Goal: Information Seeking & Learning: Learn about a topic

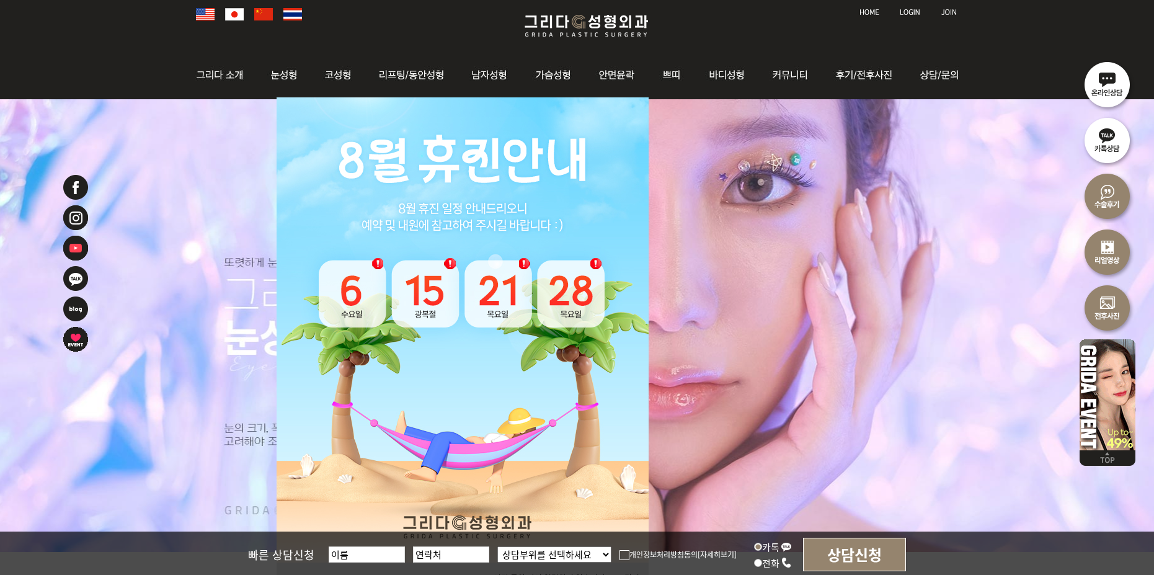
scroll to position [310, 0]
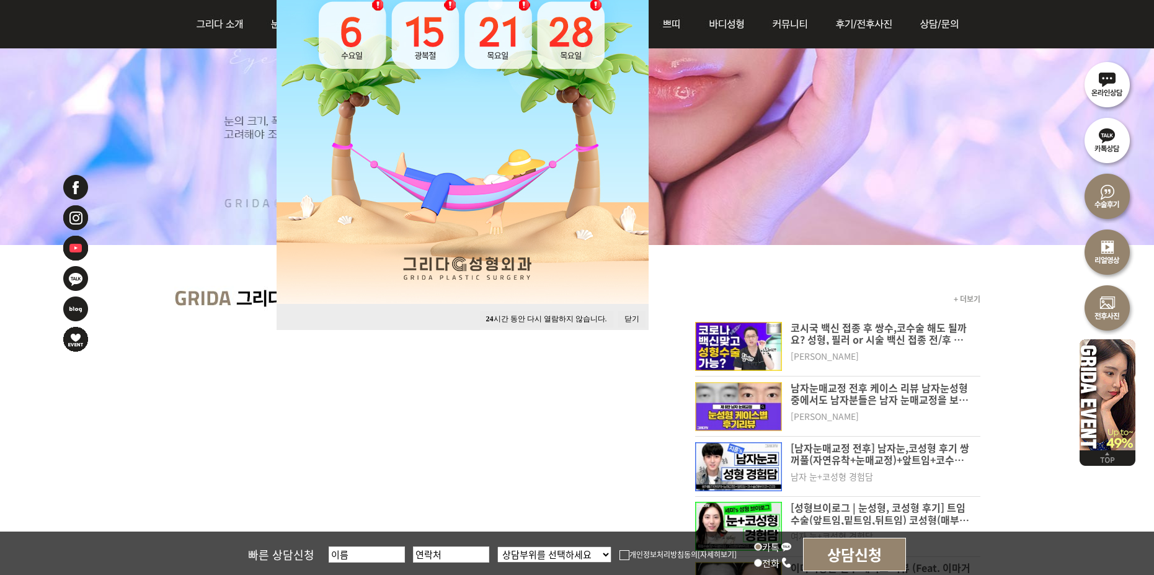
click at [637, 320] on button "닫기" at bounding box center [631, 319] width 27 height 17
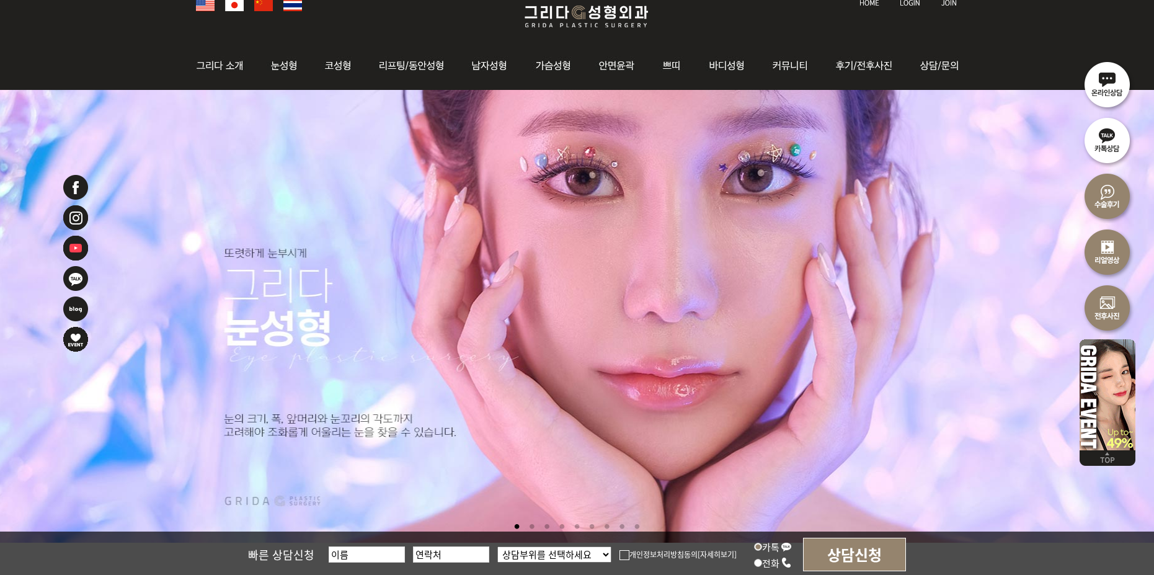
scroll to position [0, 0]
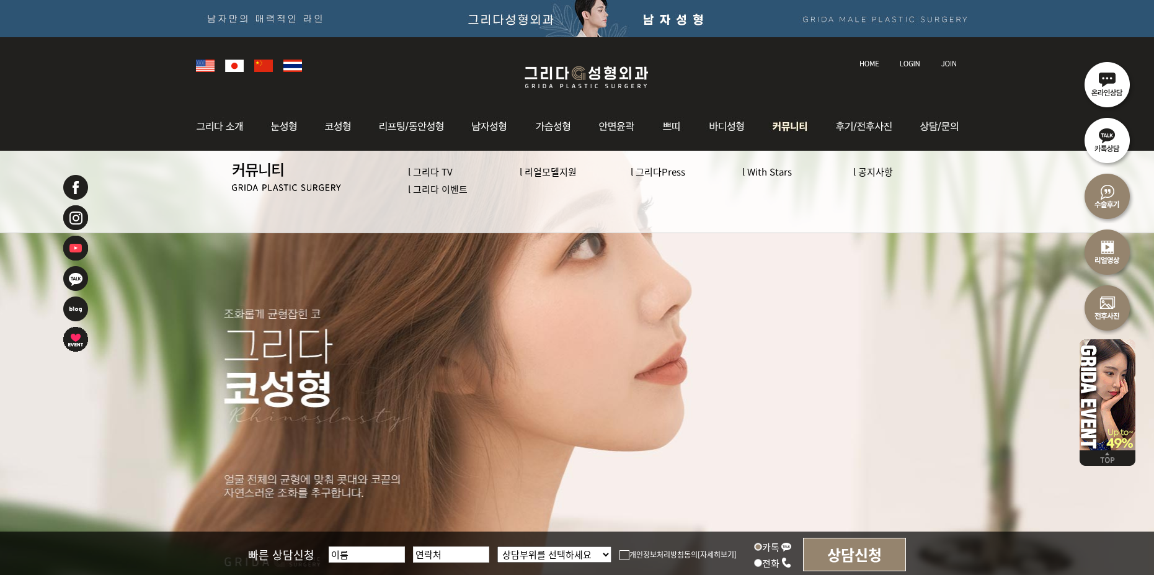
click at [453, 192] on link "l 그리다 이벤트" at bounding box center [438, 188] width 60 height 13
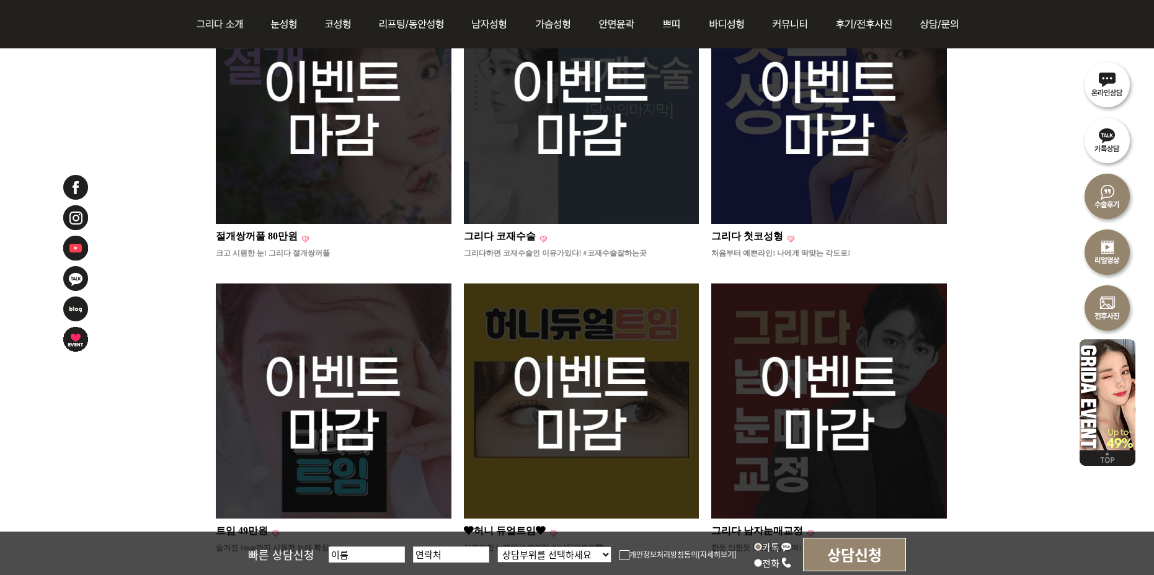
scroll to position [1116, 0]
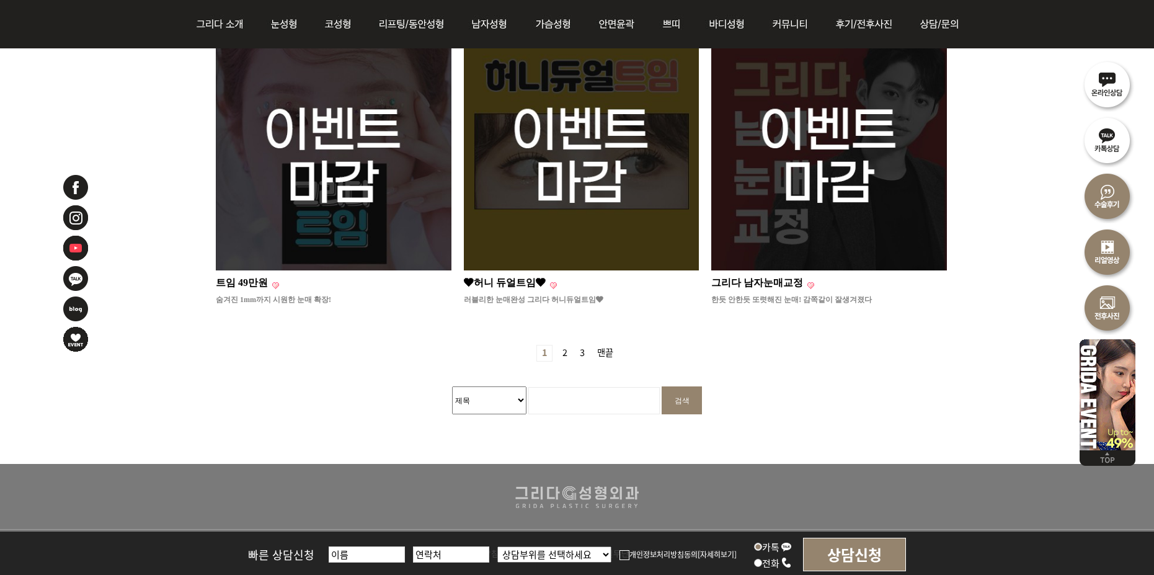
click at [565, 345] on link "2 페이지" at bounding box center [564, 353] width 15 height 16
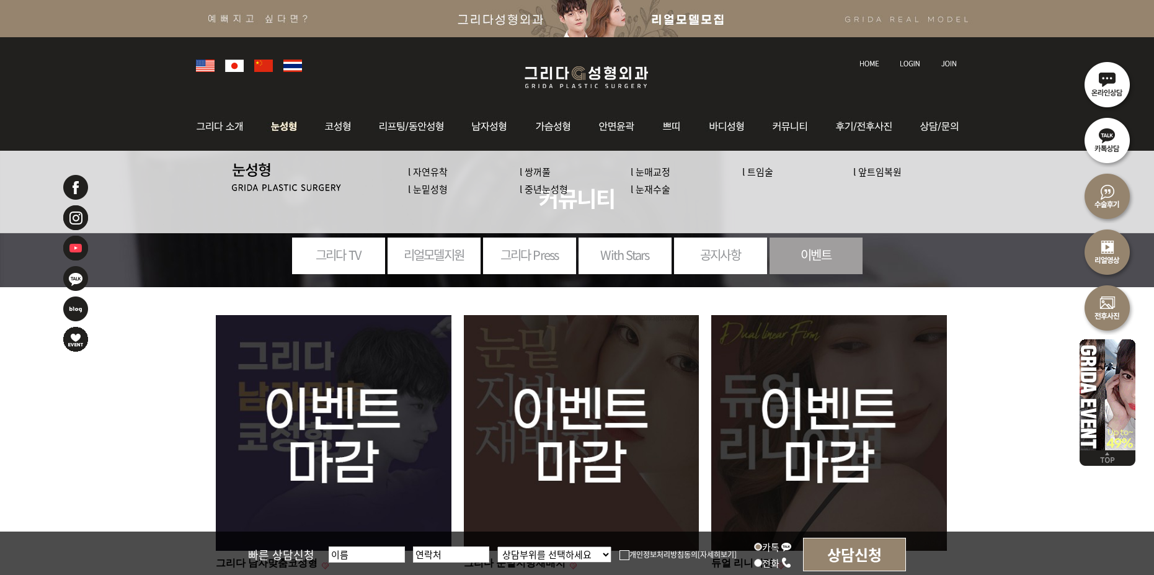
click at [660, 188] on link "l 눈재수술" at bounding box center [651, 188] width 40 height 13
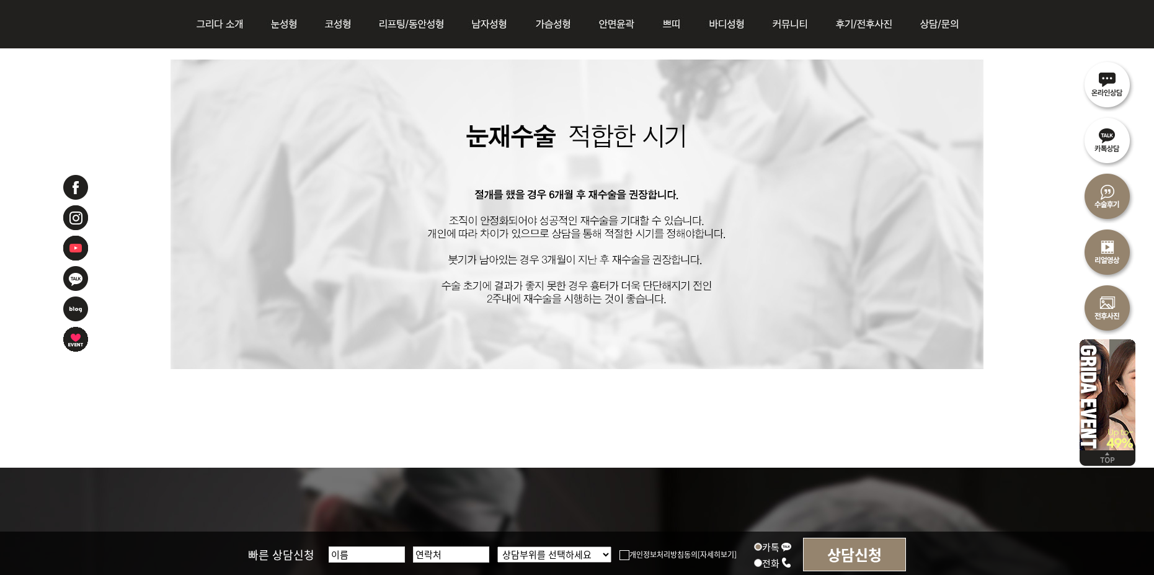
scroll to position [4154, 0]
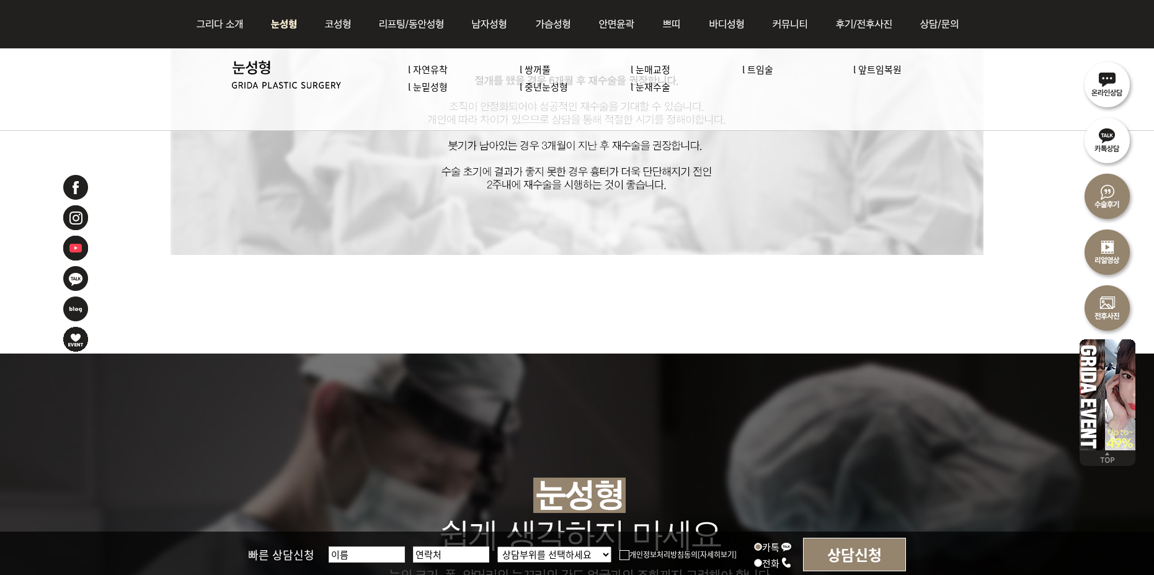
click at [757, 69] on link "l 트임술" at bounding box center [757, 69] width 31 height 13
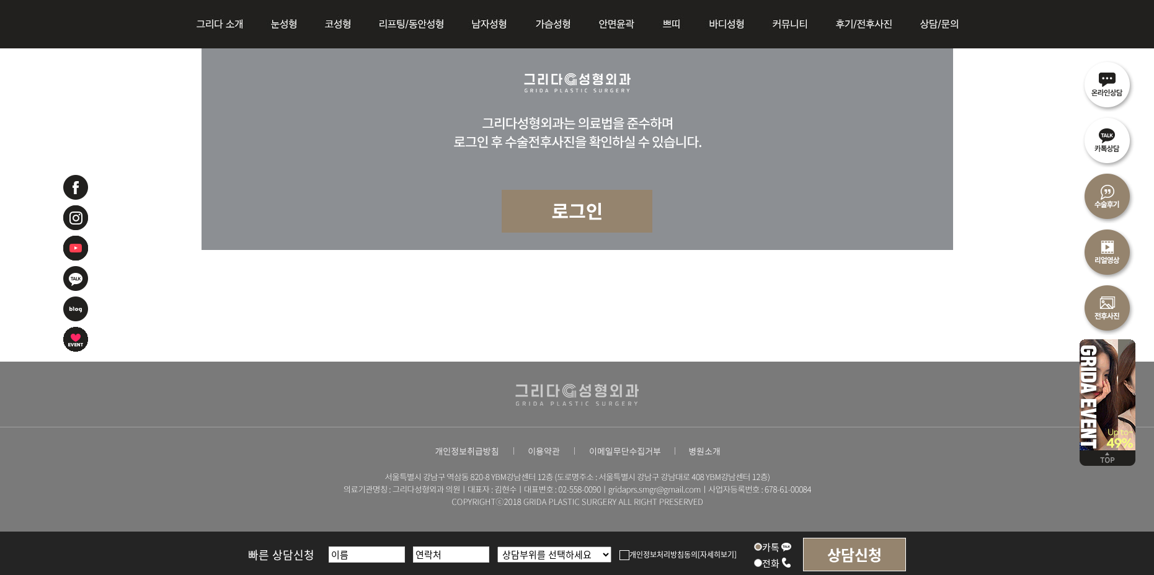
scroll to position [4762, 0]
